Goal: Check status: Check status

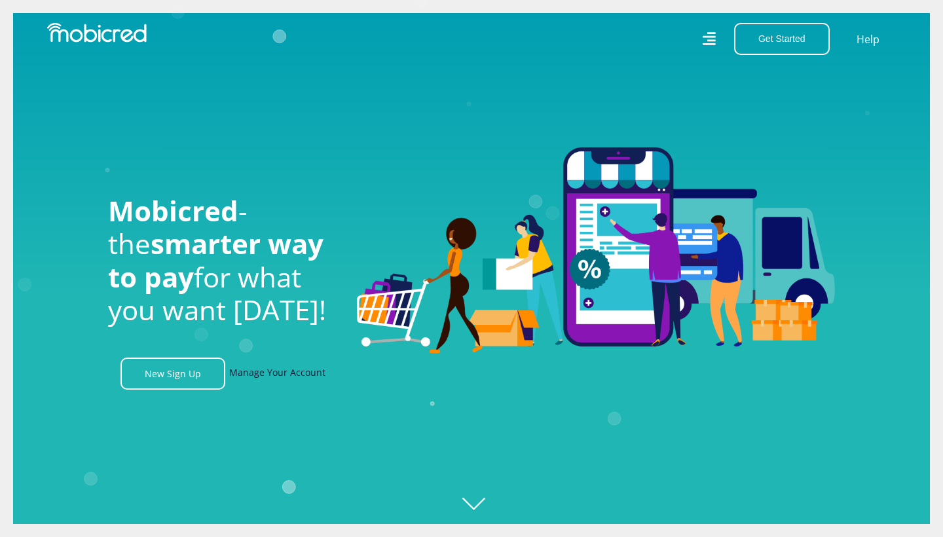
scroll to position [0, 83]
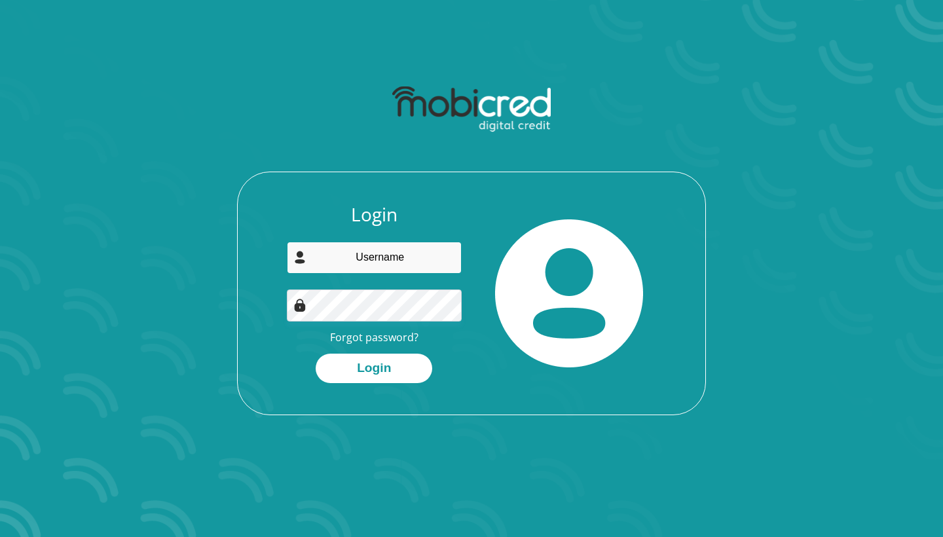
type input "bwebel@wehome.co.za"
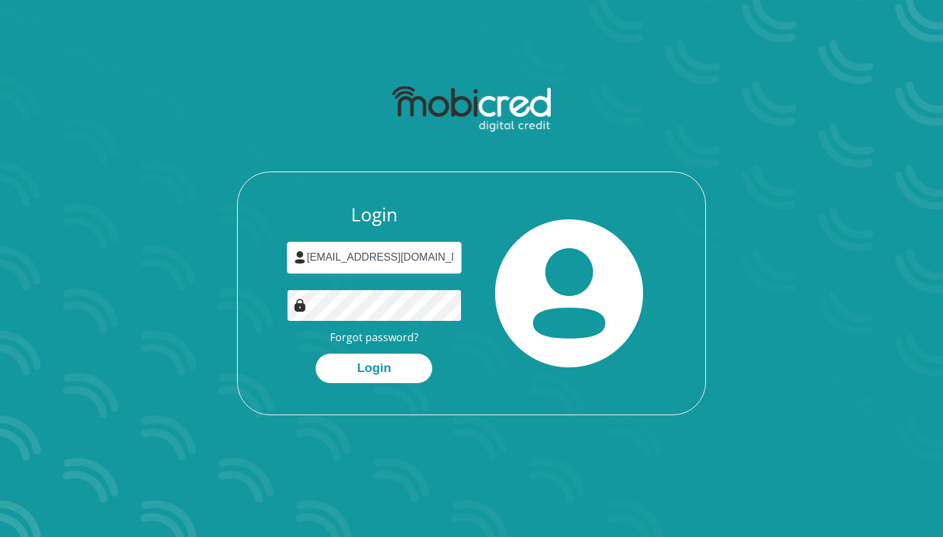
click at [374, 367] on button "Login" at bounding box center [374, 368] width 117 height 29
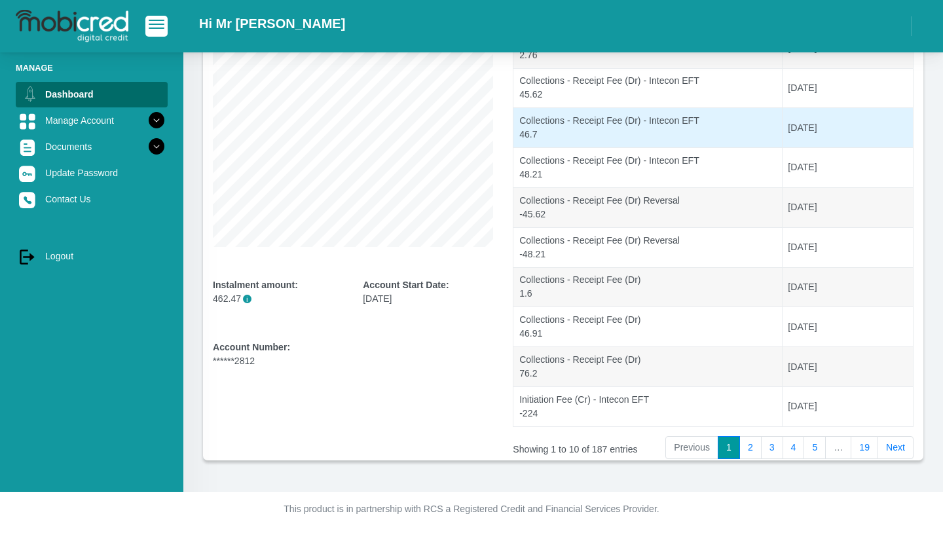
scroll to position [200, 0]
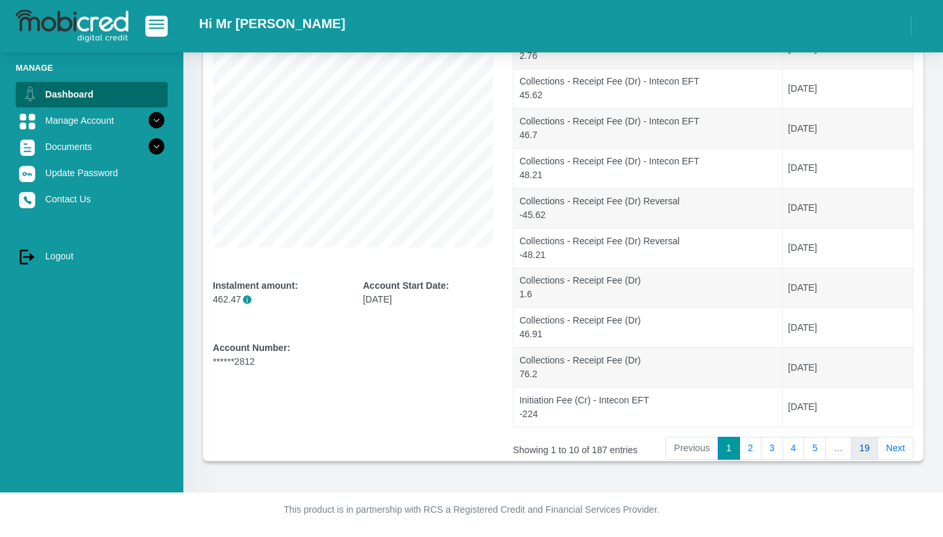
click at [859, 450] on link "19" at bounding box center [865, 449] width 28 height 24
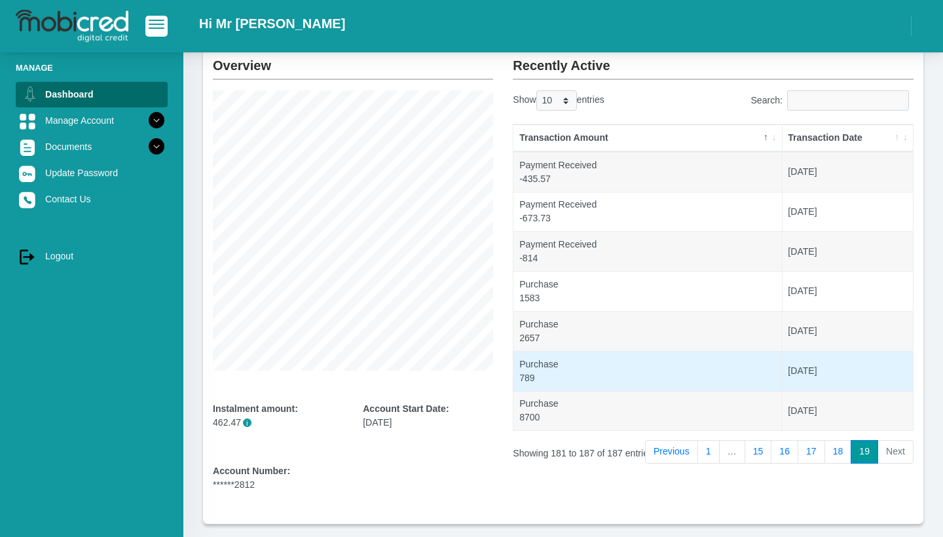
scroll to position [74, 0]
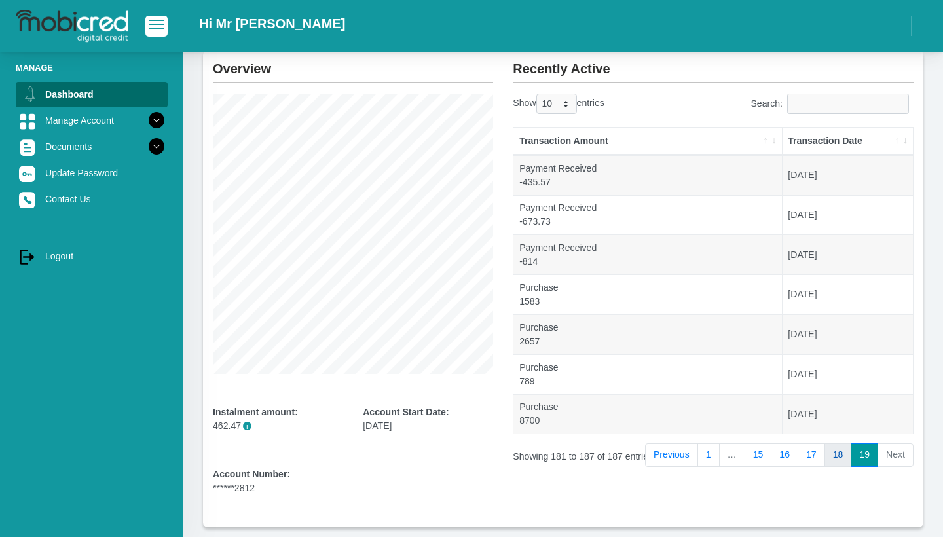
click at [836, 460] on link "18" at bounding box center [839, 455] width 28 height 24
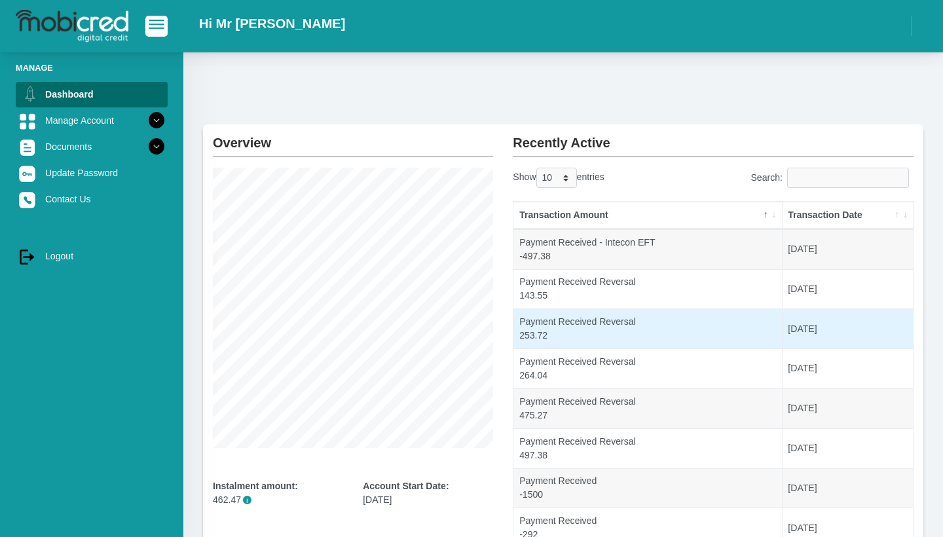
scroll to position [0, 0]
